Goal: Task Accomplishment & Management: Use online tool/utility

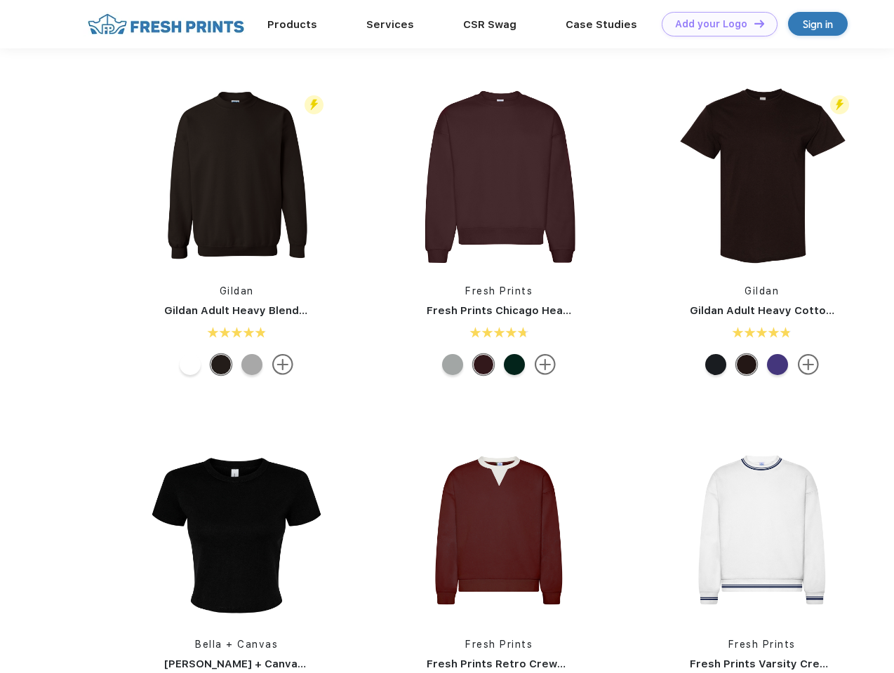
click at [714, 24] on link "Add your Logo Design Tool" at bounding box center [719, 24] width 116 height 25
click at [0, 0] on div "Design Tool" at bounding box center [0, 0] width 0 height 0
click at [753, 23] on link "Add your Logo Design Tool" at bounding box center [719, 24] width 116 height 25
click at [236, 177] on img at bounding box center [236, 176] width 187 height 187
click at [190, 365] on div at bounding box center [190, 364] width 21 height 21
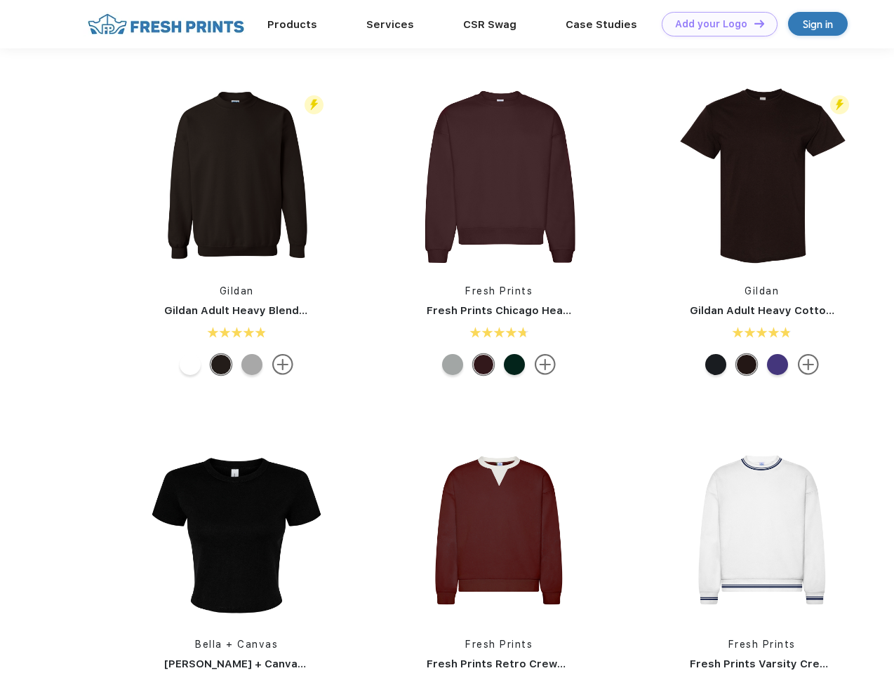
click at [221, 365] on div at bounding box center [220, 364] width 21 height 21
click at [252, 365] on div at bounding box center [251, 364] width 21 height 21
click at [499, 177] on img at bounding box center [498, 176] width 187 height 187
click at [452, 365] on div at bounding box center [452, 364] width 21 height 21
click at [483, 365] on div at bounding box center [483, 364] width 21 height 21
